Goal: Task Accomplishment & Management: Manage account settings

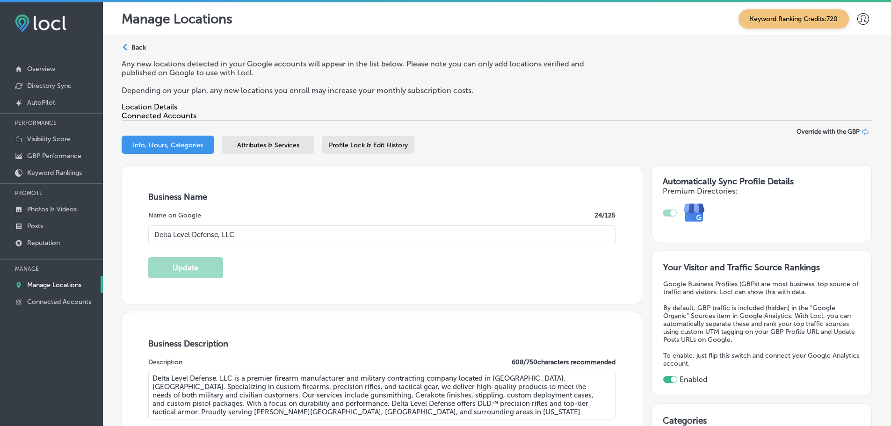
select select "US"
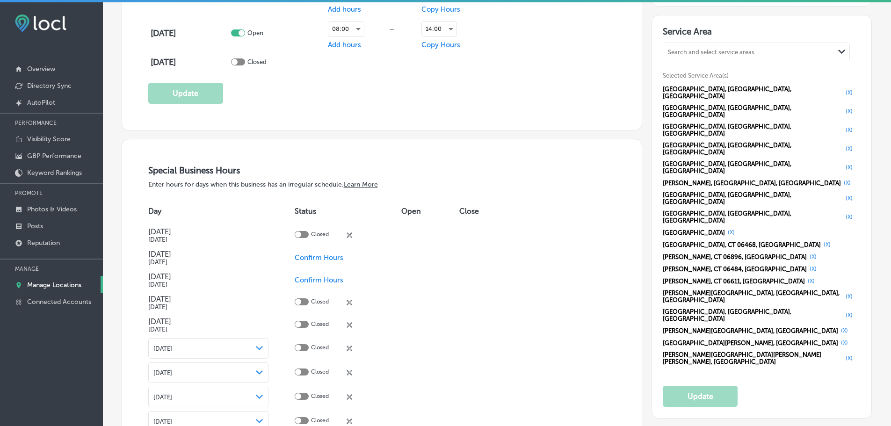
click at [53, 283] on p "Manage Locations" at bounding box center [54, 285] width 54 height 8
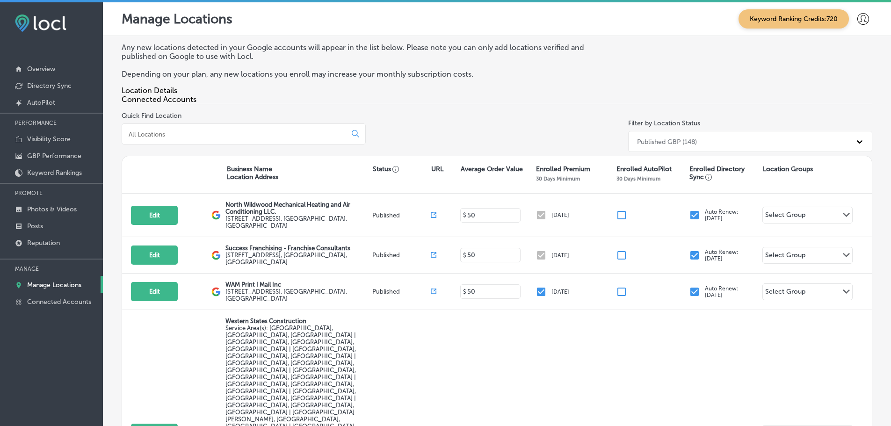
click at [237, 138] on input at bounding box center [236, 134] width 216 height 8
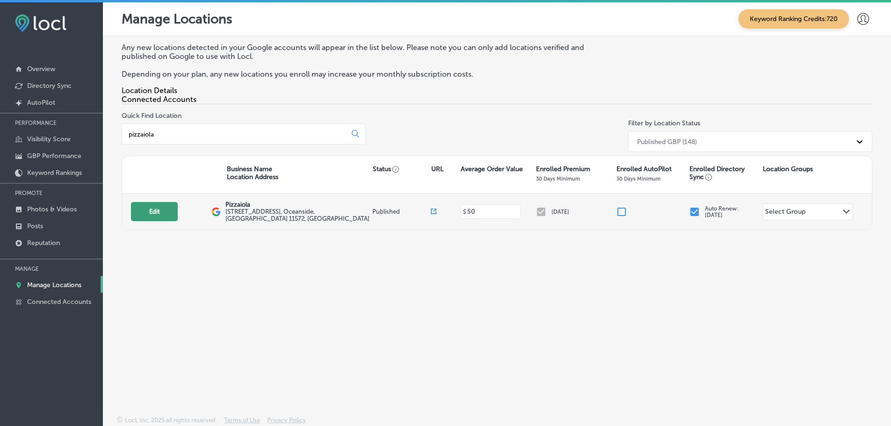
type input "pizzaiola"
click at [149, 216] on button "Edit" at bounding box center [154, 211] width 47 height 19
select select "US"
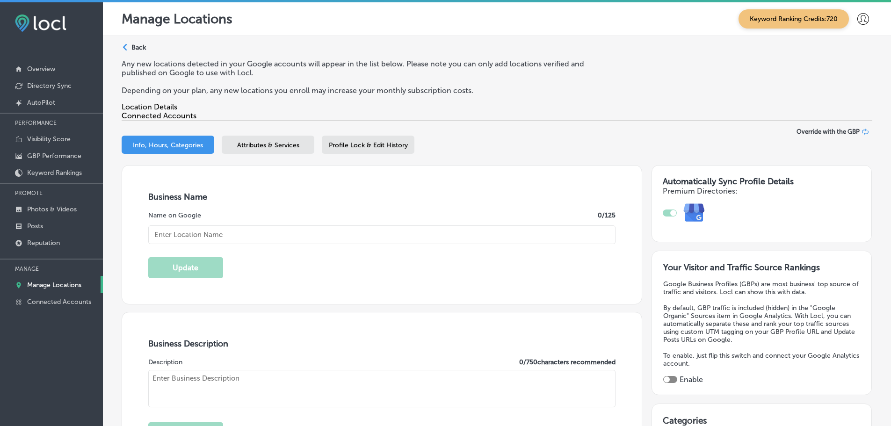
checkbox input "true"
type input "Pizzaiola"
type input "[STREET_ADDRESS]"
type input "Oceanside"
type input "11572"
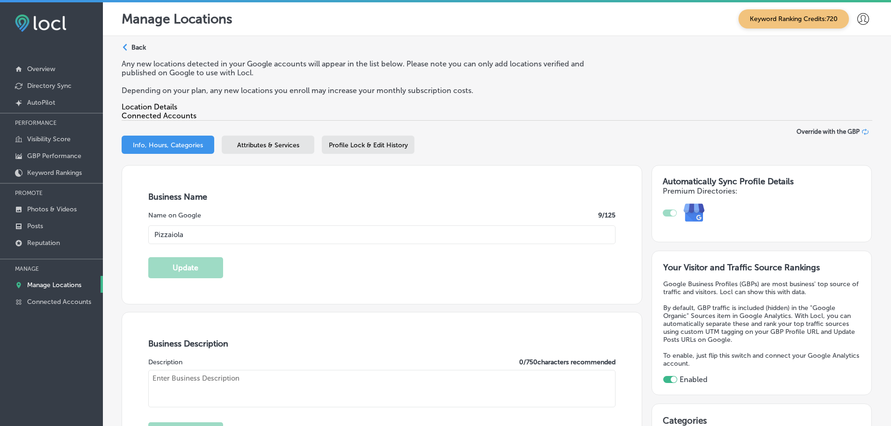
type input "US"
type input "[URL][DOMAIN_NAME]"
type textarea "Welcome to Pizzaiola, Oceanside's favorite spot for authentic brick oven pizza …"
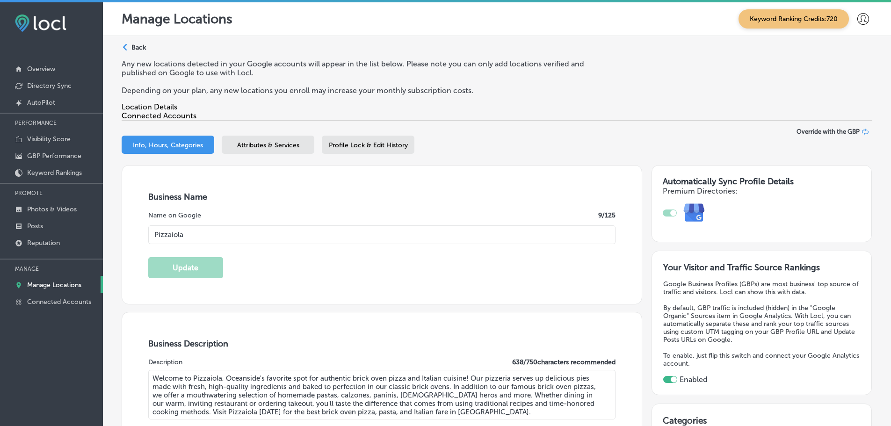
type input "[PHONE_NUMBER]"
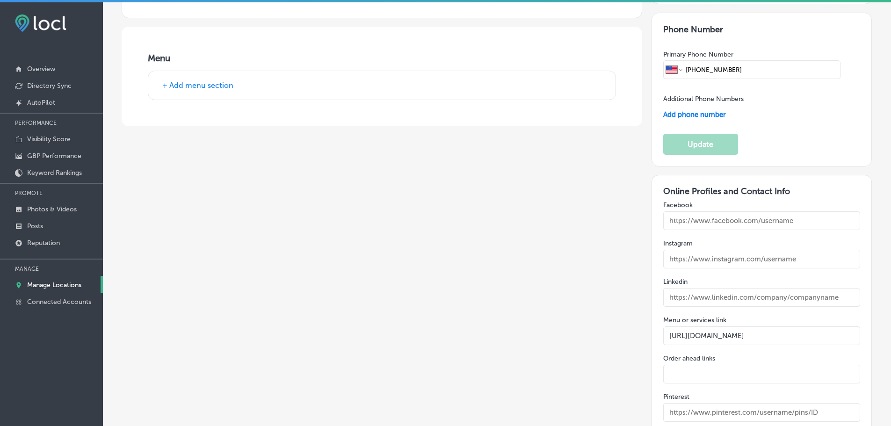
scroll to position [1309, 0]
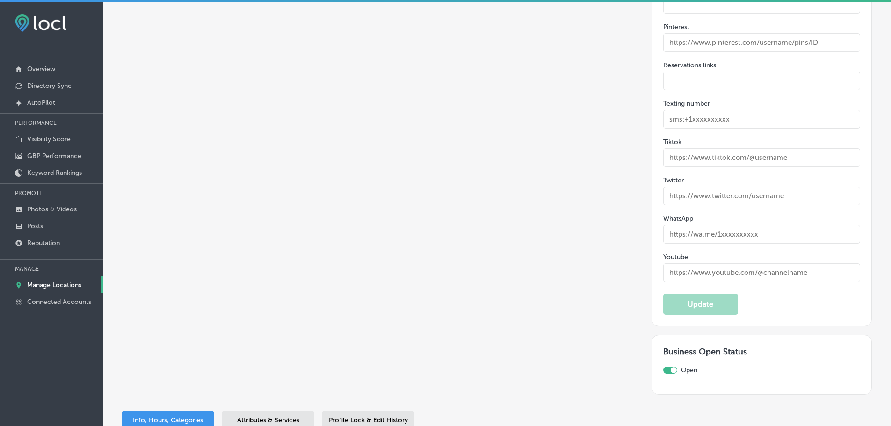
click at [265, 416] on span "Attributes & Services" at bounding box center [268, 420] width 62 height 8
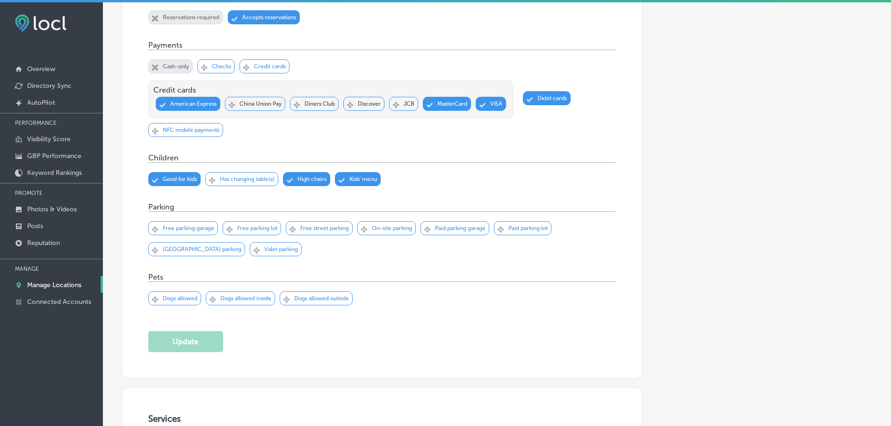
scroll to position [982, 0]
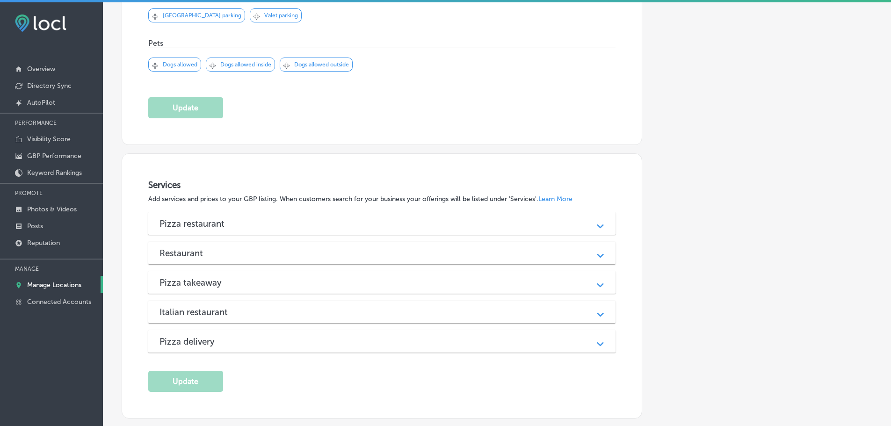
click at [463, 226] on div "Pizza restaurant" at bounding box center [381, 223] width 445 height 11
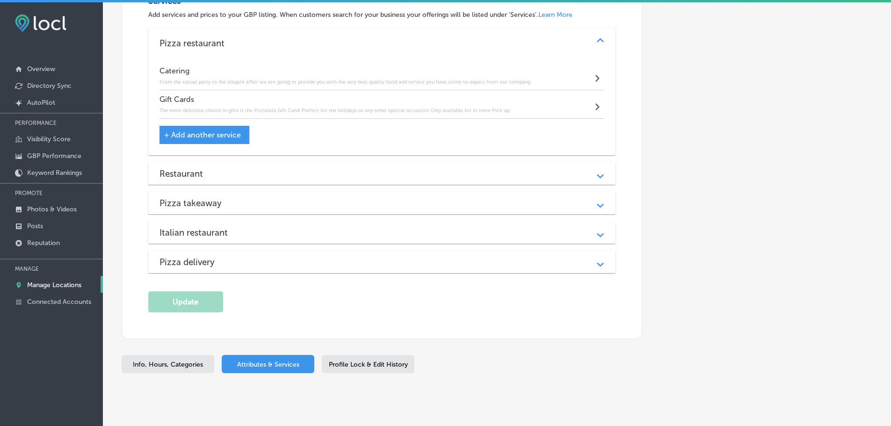
scroll to position [1169, 0]
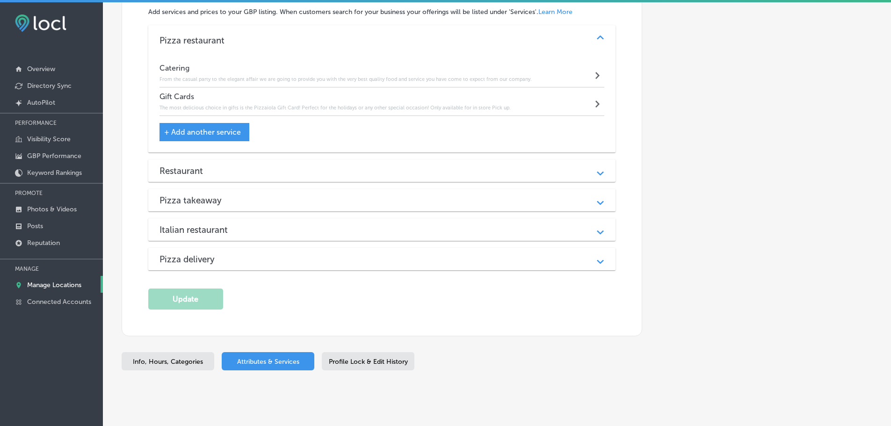
click at [442, 173] on div "Restaurant" at bounding box center [381, 171] width 445 height 11
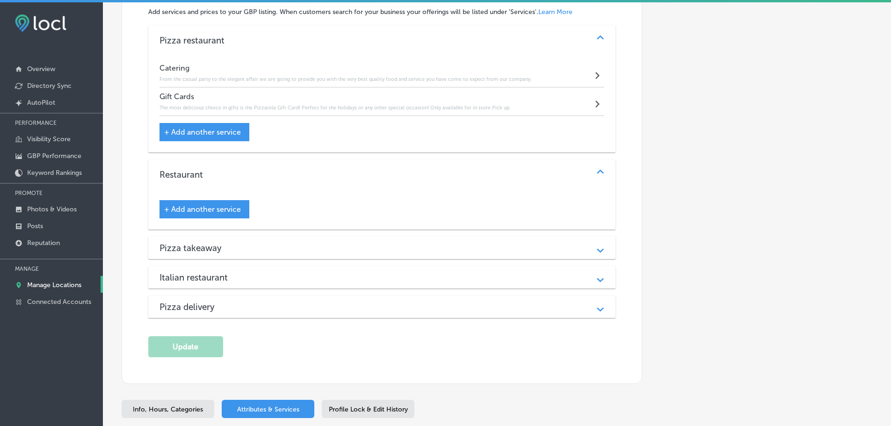
click at [434, 247] on div "Pizza takeaway" at bounding box center [381, 248] width 445 height 11
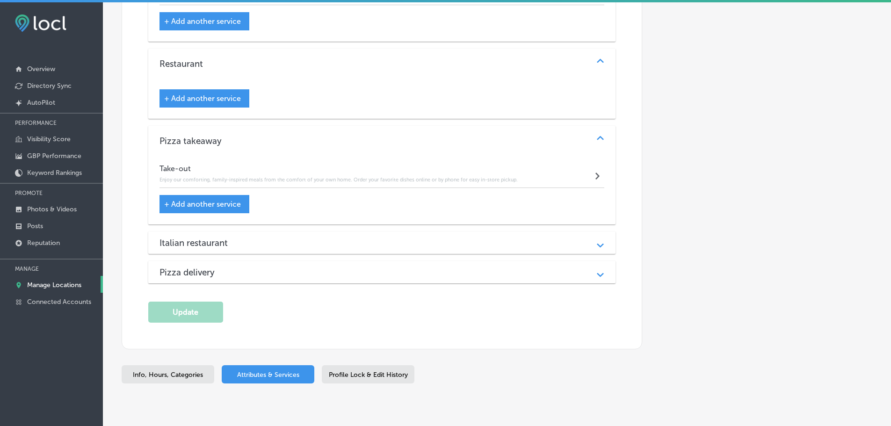
scroll to position [1309, 0]
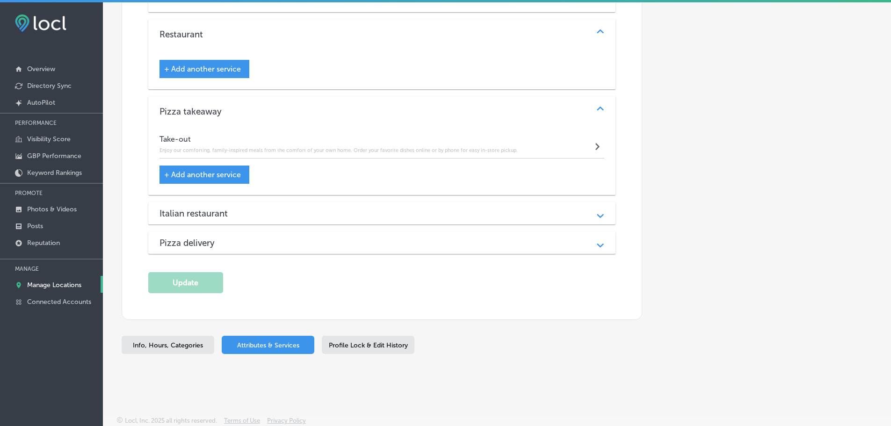
click at [418, 221] on div "Italian restaurant Path Created with Sketch." at bounding box center [382, 213] width 468 height 22
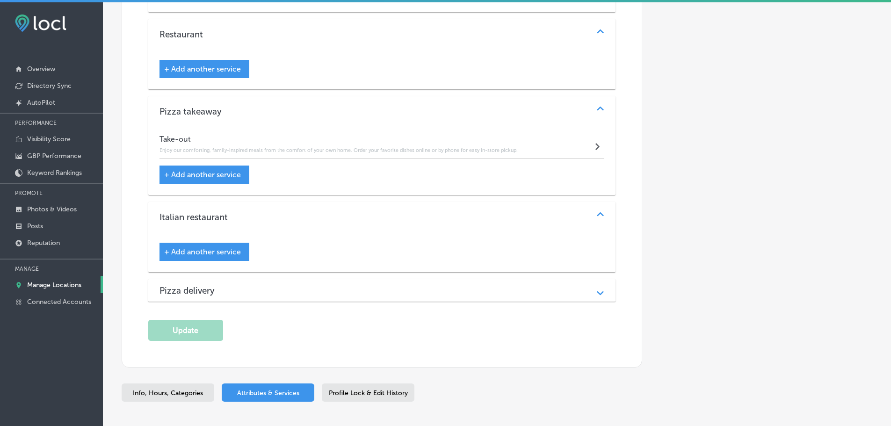
click at [411, 286] on div "Pizza delivery" at bounding box center [381, 290] width 445 height 11
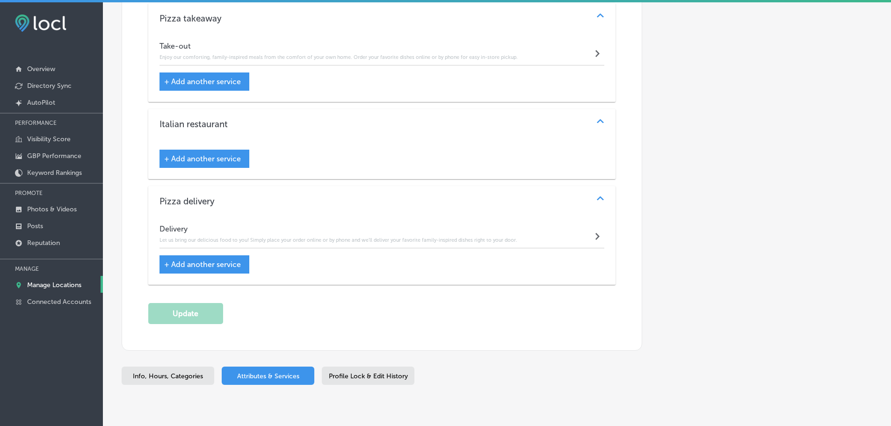
scroll to position [1403, 0]
click at [354, 377] on span "Profile Lock & Edit History" at bounding box center [368, 376] width 79 height 8
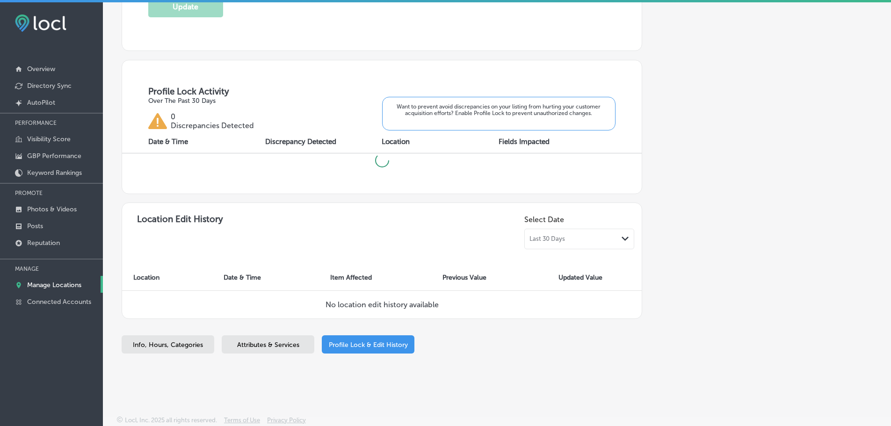
checkbox input "true"
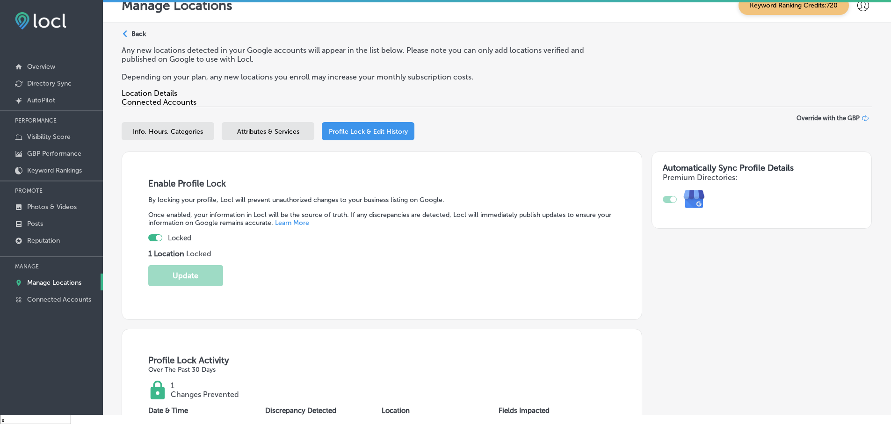
click at [168, 133] on span "Info, Hours, Categories" at bounding box center [168, 132] width 70 height 8
select select "US"
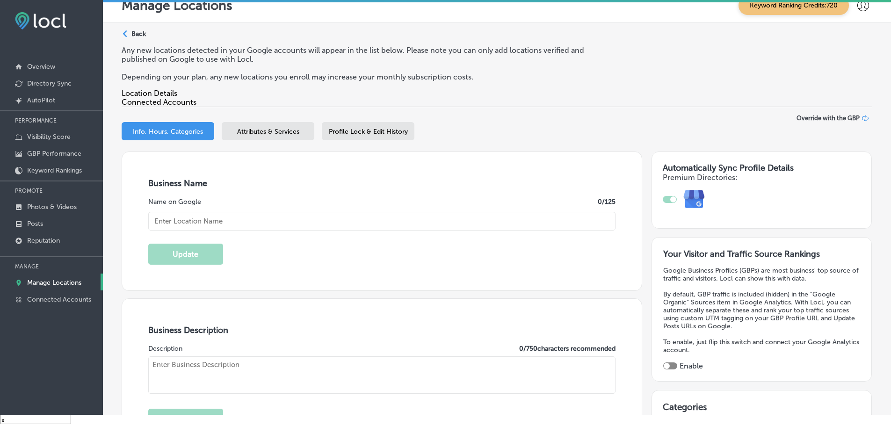
type input "Pizzaiola"
type input "[STREET_ADDRESS]"
type input "Oceanside"
type input "11572"
type input "US"
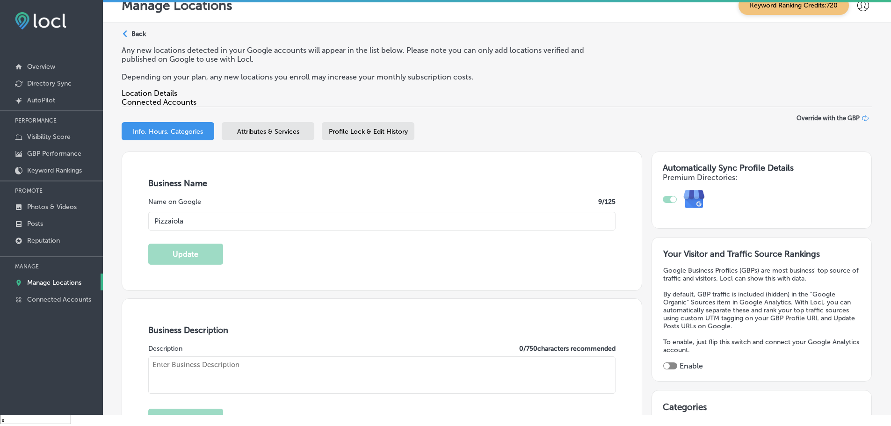
type input "[URL][DOMAIN_NAME]"
checkbox input "true"
type textarea "Welcome to Pizzaiola, Oceanside's favorite spot for authentic brick oven pizza …"
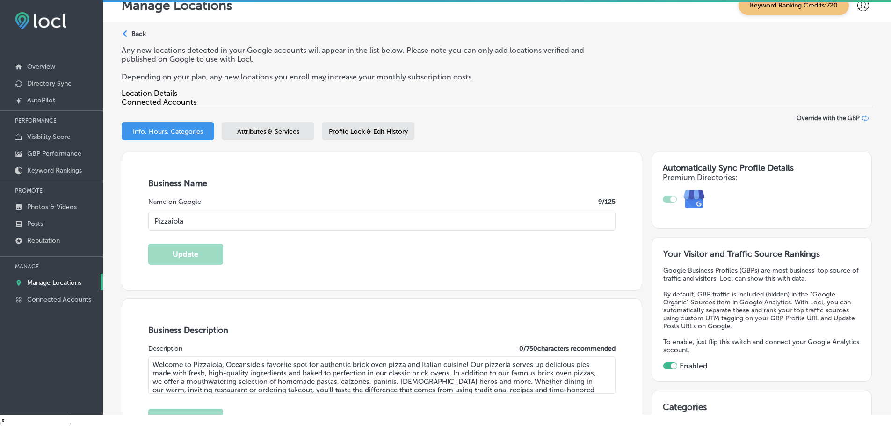
type input "[PHONE_NUMBER]"
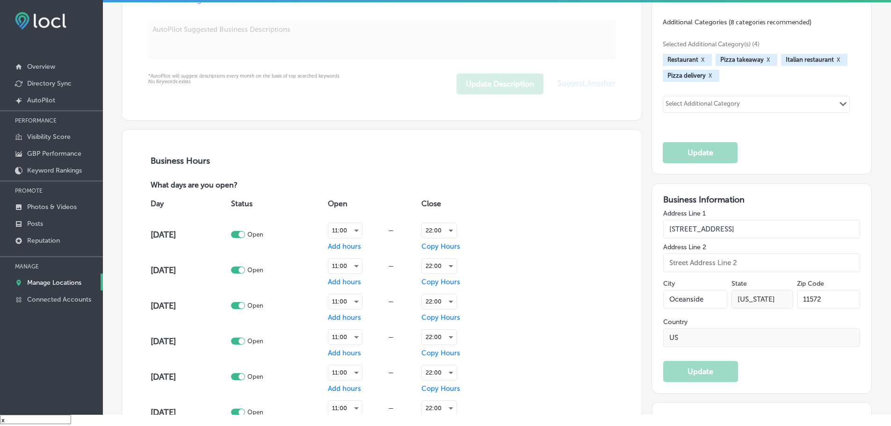
scroll to position [514, 0]
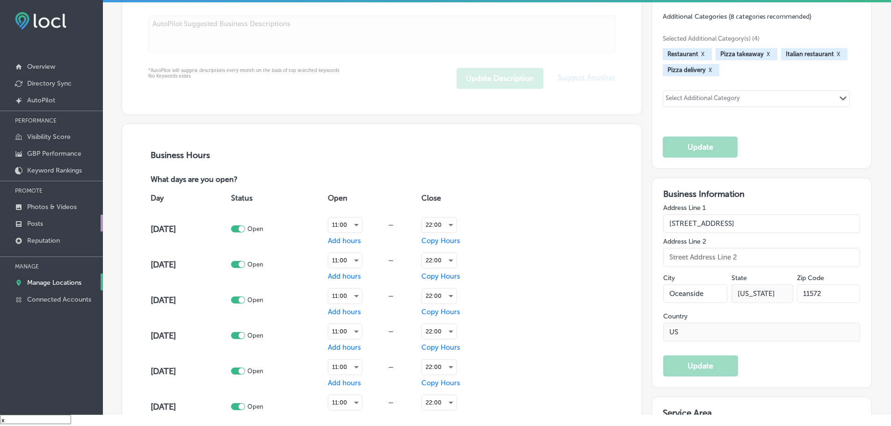
click at [31, 222] on p "Posts" at bounding box center [35, 224] width 16 height 8
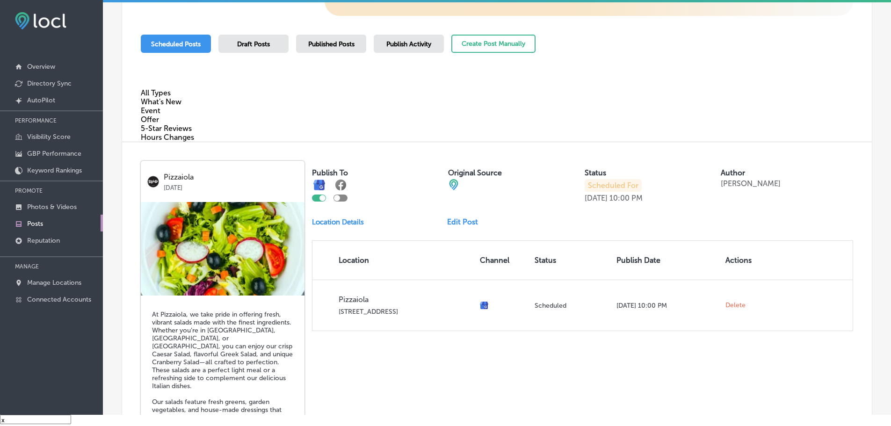
scroll to position [165, 0]
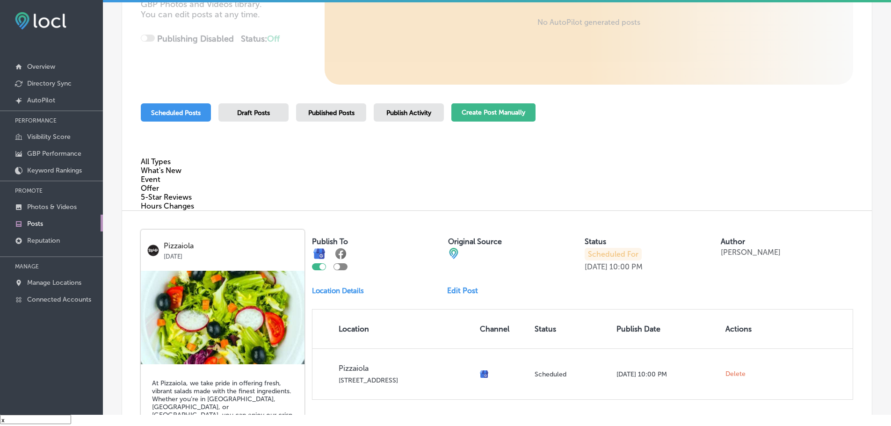
click at [505, 115] on button "Create Post Manually" at bounding box center [493, 112] width 84 height 18
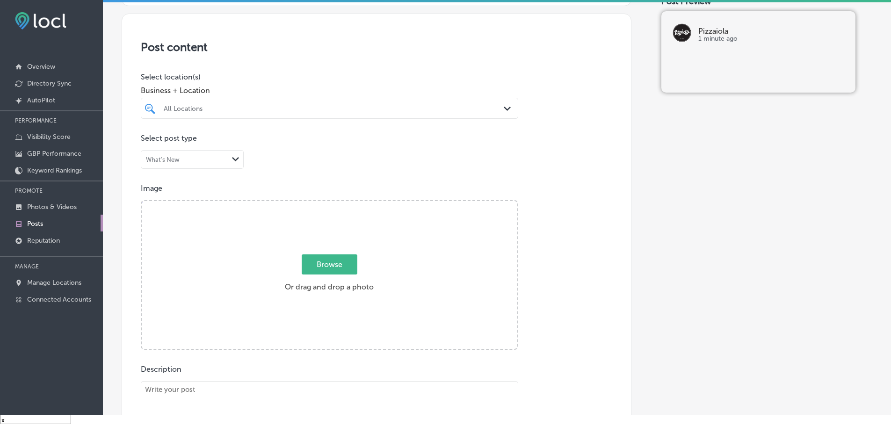
scroll to position [187, 0]
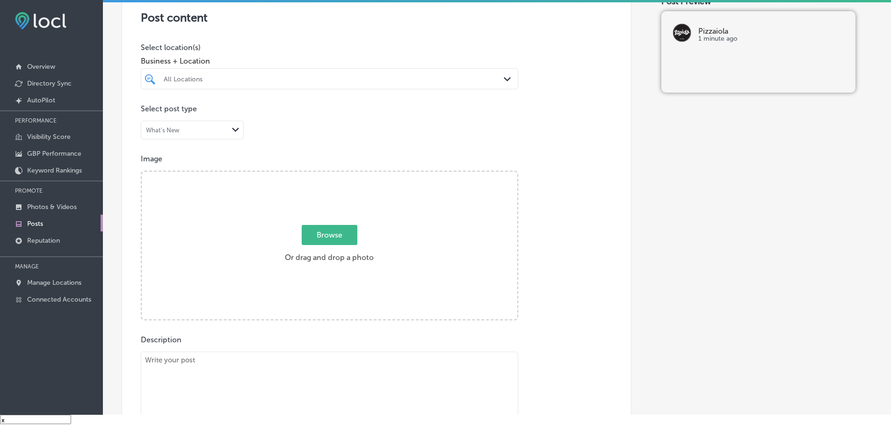
click at [490, 79] on div "All Locations" at bounding box center [334, 79] width 341 height 8
click at [172, 107] on div "Pizzaiola [STREET_ADDRESS] [STREET_ADDRESS]" at bounding box center [329, 114] width 370 height 14
type input "pizzaiola"
click at [321, 56] on div "Business + Location pizzaiola pizzaiola Path Created with Sketch." at bounding box center [329, 70] width 377 height 37
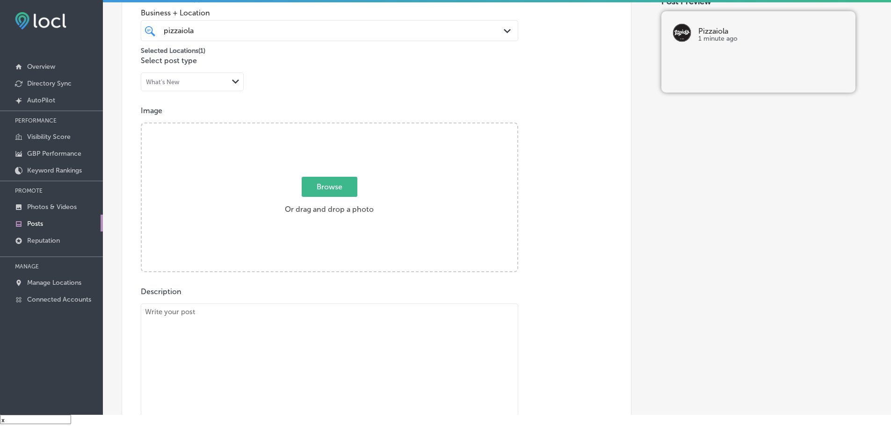
scroll to position [281, 0]
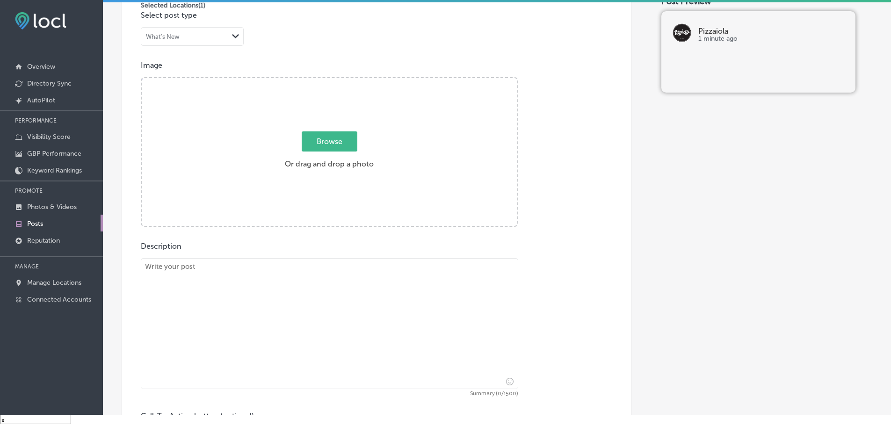
click at [344, 146] on span "Browse" at bounding box center [330, 141] width 56 height 20
click at [344, 81] on input "Browse Or drag and drop a photo" at bounding box center [329, 79] width 375 height 3
type input "C:\fakepath\pizzaiola - [DATE] post.jpg"
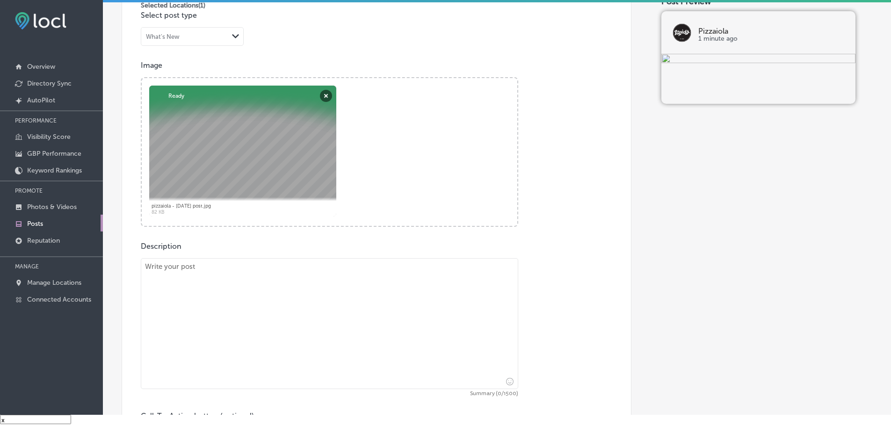
click at [240, 284] on textarea at bounding box center [329, 323] width 377 height 131
drag, startPoint x: 248, startPoint y: 282, endPoint x: 384, endPoint y: 174, distance: 173.7
click at [384, 174] on div "Powered by PQINA Browse Or drag and drop a photo pizzaiola - [DATE] post.jpg Ab…" at bounding box center [329, 152] width 375 height 148
click at [324, 94] on button "Remove" at bounding box center [326, 96] width 12 height 12
